Goal: Task Accomplishment & Management: Manage account settings

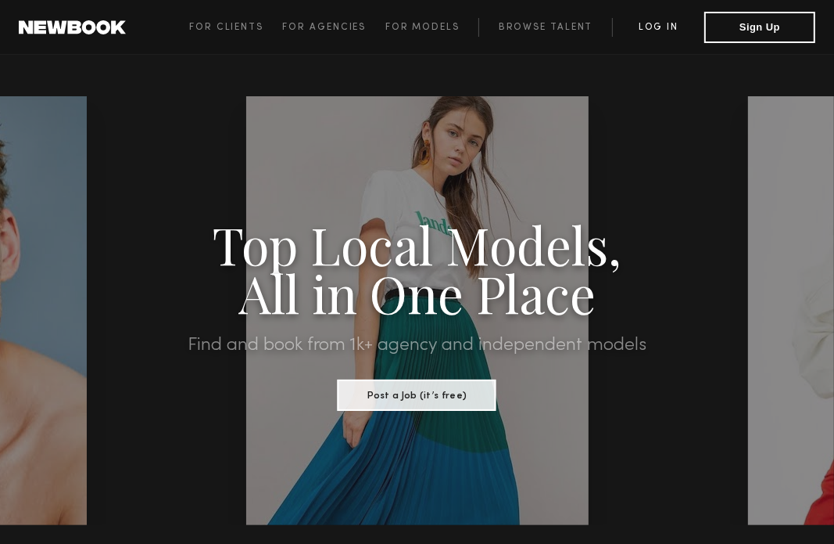
click at [652, 19] on link "Log in" at bounding box center [658, 27] width 92 height 19
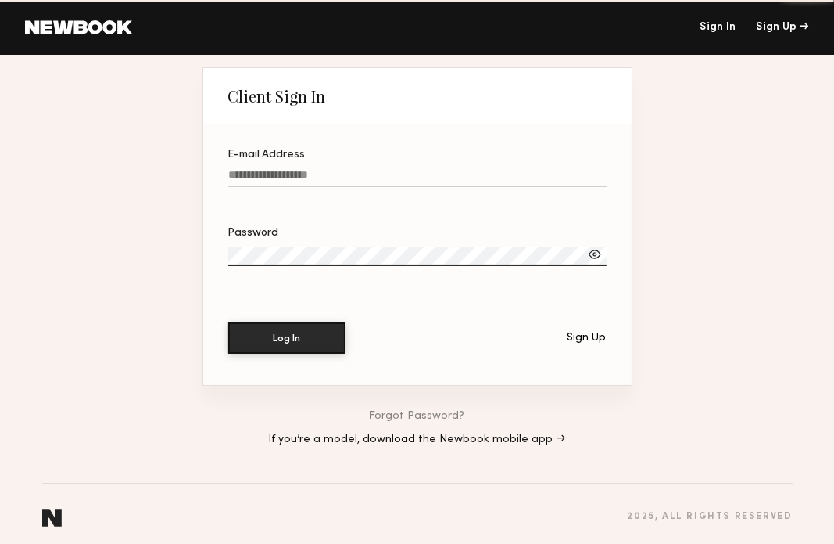
type input "**********"
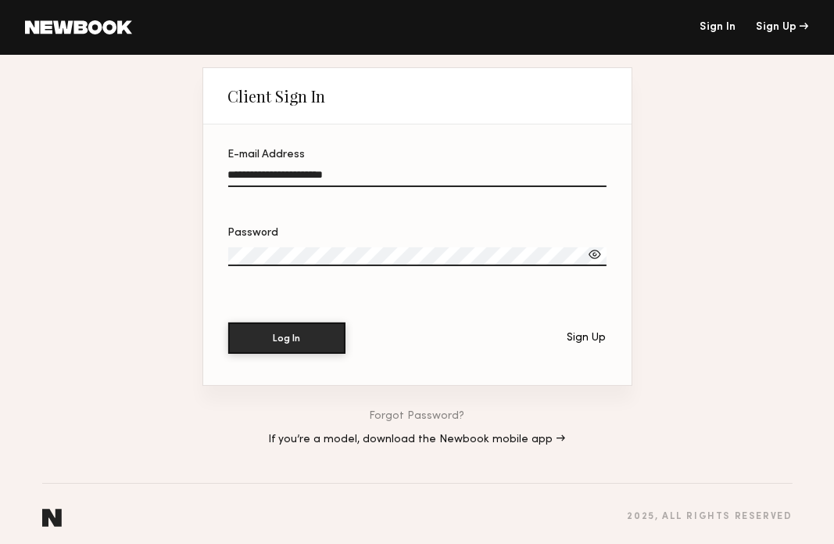
click at [595, 256] on div at bounding box center [595, 254] width 16 height 16
click at [266, 337] on button "Log In" at bounding box center [286, 336] width 117 height 31
click at [278, 344] on button "Log In" at bounding box center [286, 336] width 117 height 31
click at [288, 325] on button "Log In" at bounding box center [286, 336] width 117 height 31
click at [262, 346] on button "Log In" at bounding box center [286, 336] width 117 height 31
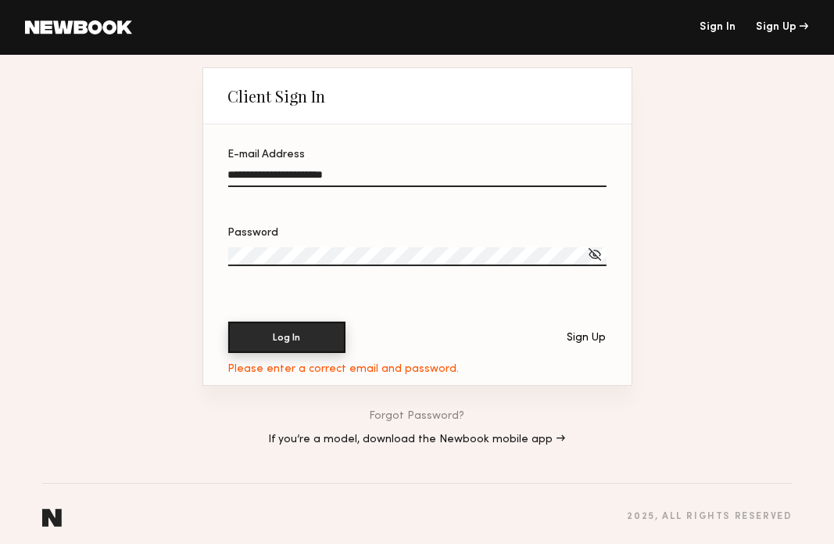
click at [277, 340] on button "Log In" at bounding box center [286, 336] width 117 height 31
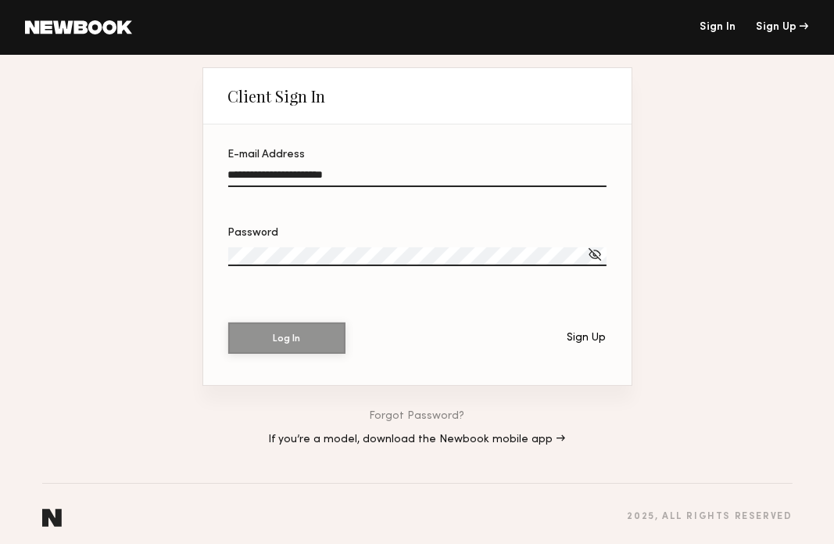
click at [277, 340] on button "Log In" at bounding box center [286, 337] width 117 height 31
click at [278, 340] on button "Log In" at bounding box center [286, 337] width 117 height 31
click at [278, 341] on button "Log In" at bounding box center [286, 337] width 117 height 31
